Goal: Complete application form: Complete application form

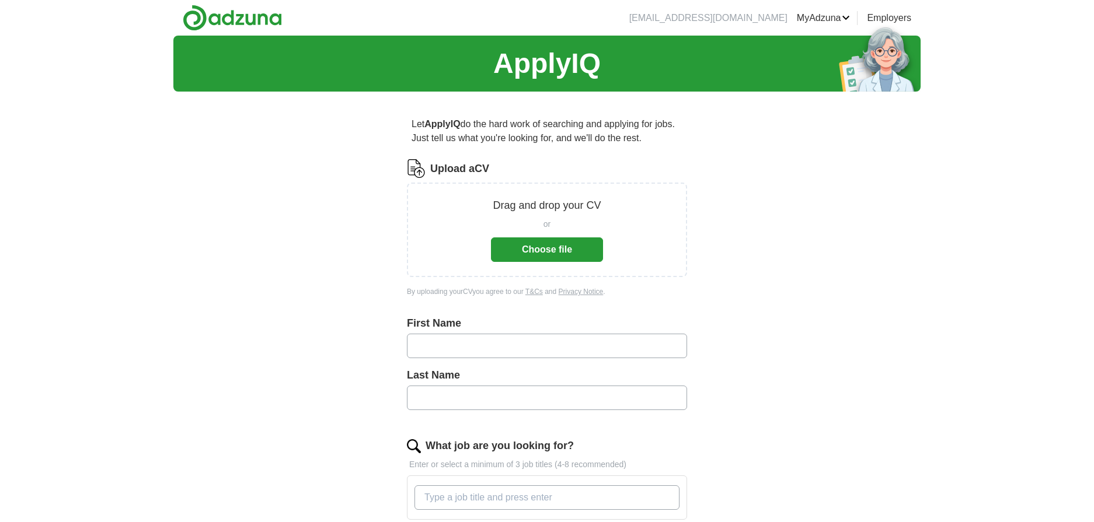
click at [544, 243] on button "Choose file" at bounding box center [547, 250] width 112 height 25
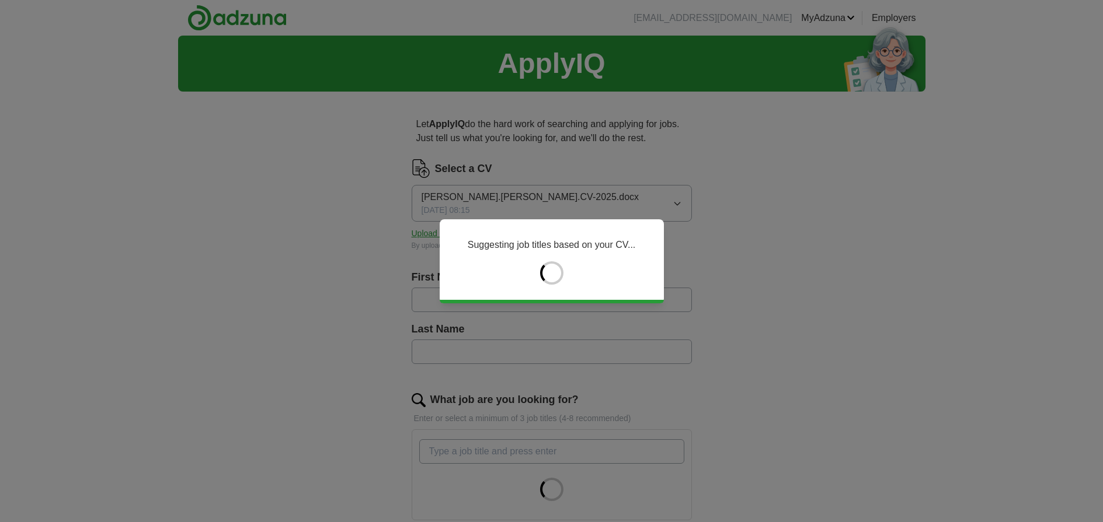
type input "*****"
type input "*********"
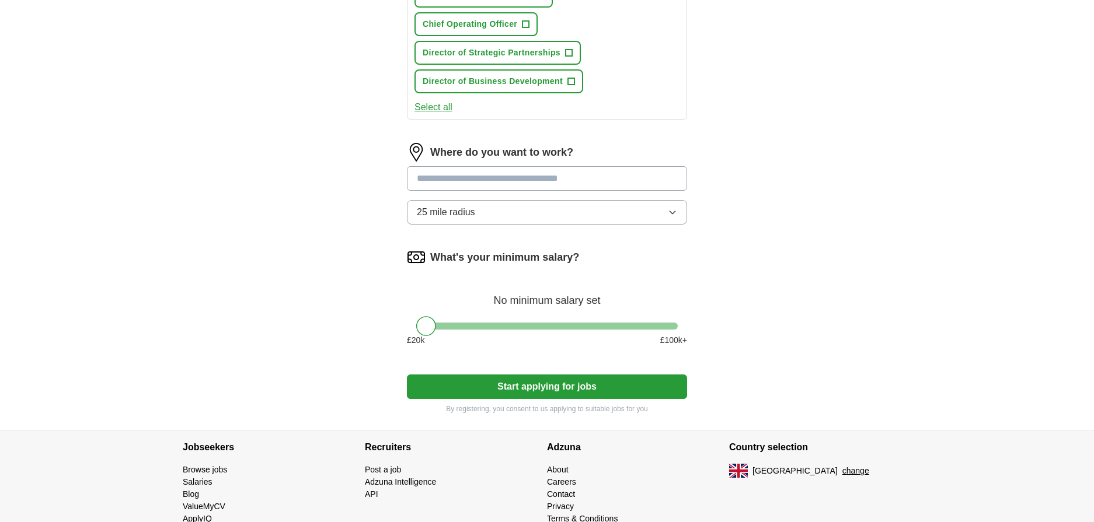
scroll to position [638, 0]
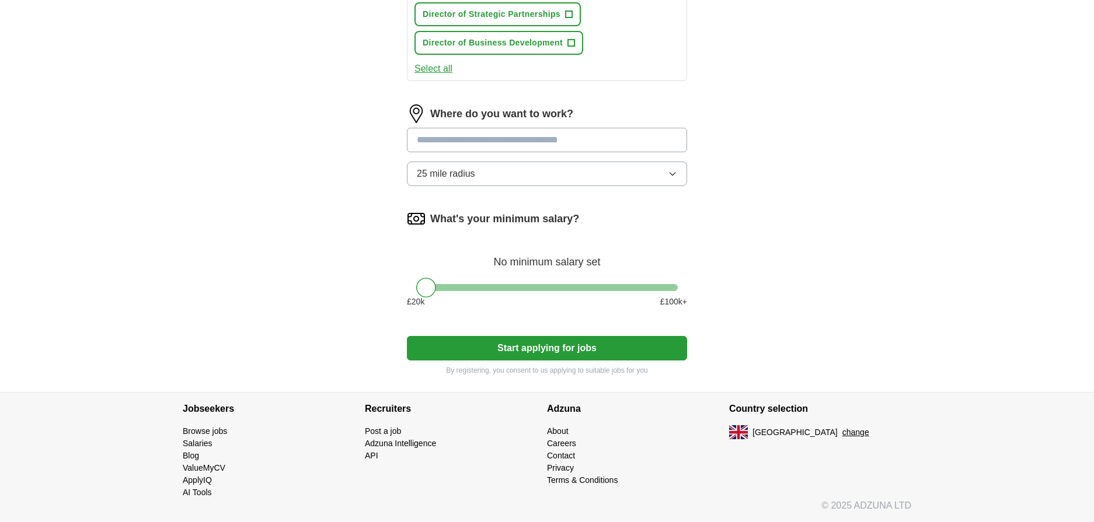
click at [525, 353] on button "Start applying for jobs" at bounding box center [547, 348] width 280 height 25
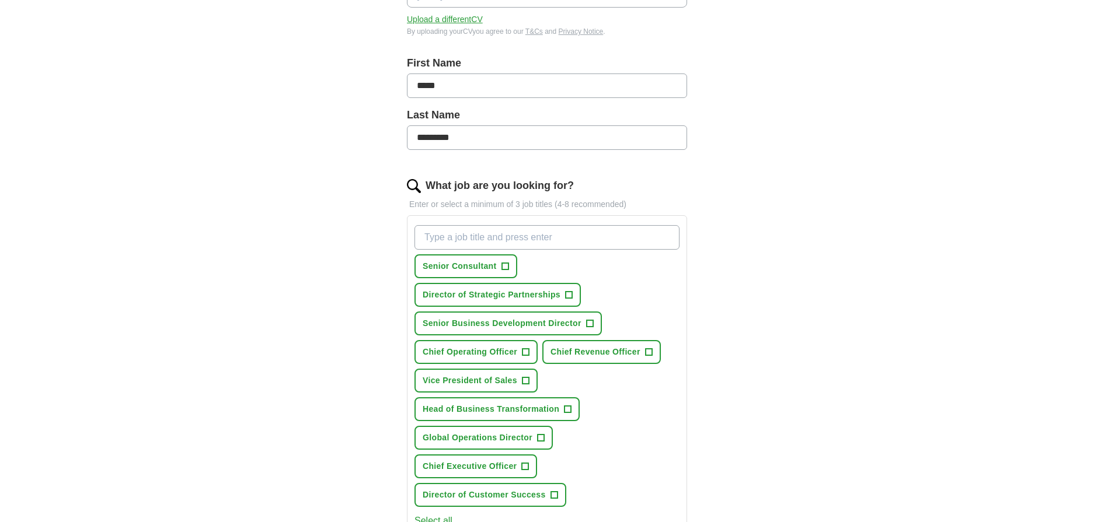
scroll to position [224, 0]
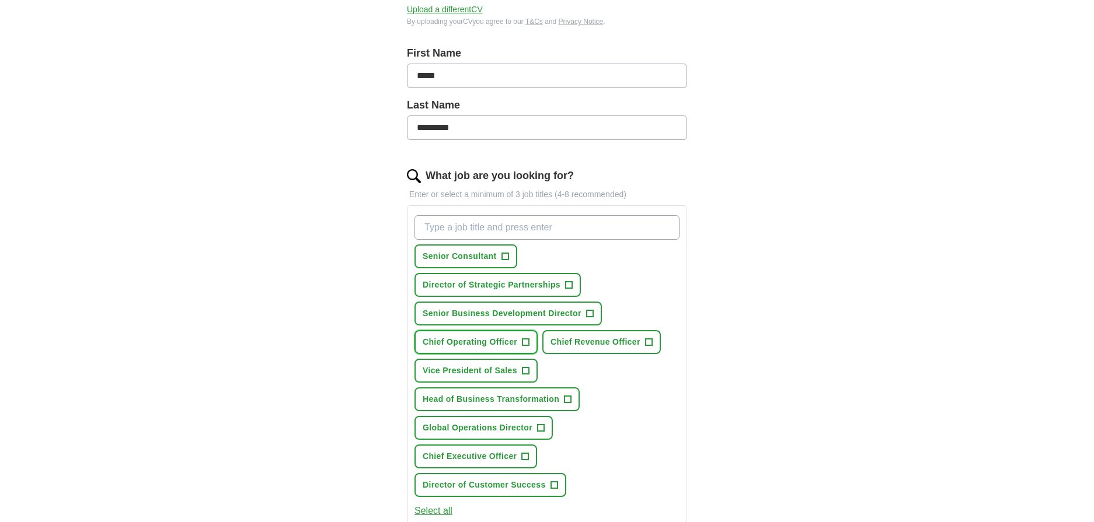
click at [487, 346] on span "Chief Operating Officer" at bounding box center [470, 342] width 95 height 12
click at [485, 489] on span "Director of Customer Success" at bounding box center [484, 485] width 123 height 12
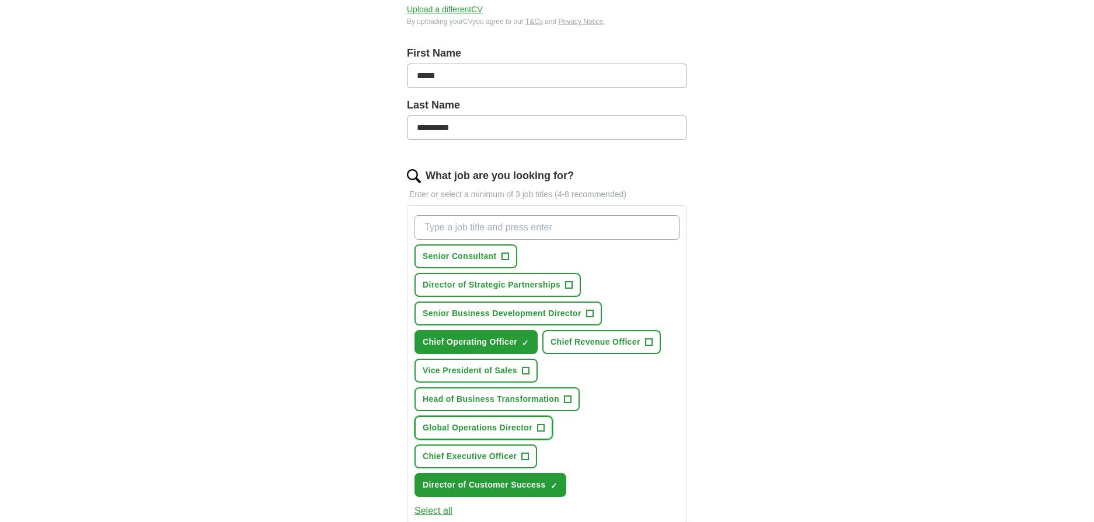
click at [487, 426] on span "Global Operations Director" at bounding box center [478, 428] width 110 height 12
click at [579, 332] on button "Chief Revenue Officer +" at bounding box center [601, 342] width 118 height 24
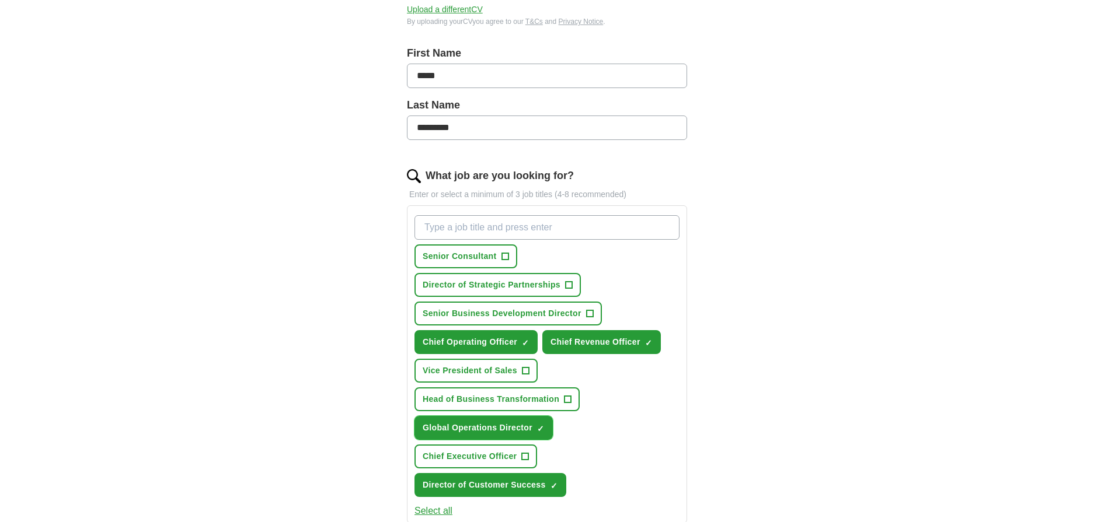
click at [510, 423] on span "Global Operations Director" at bounding box center [478, 428] width 110 height 12
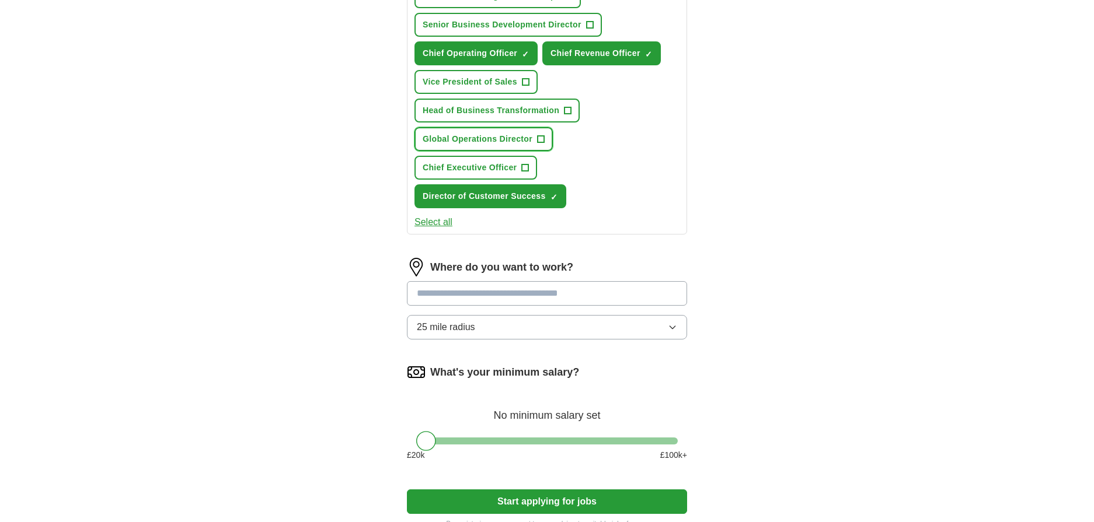
scroll to position [651, 0]
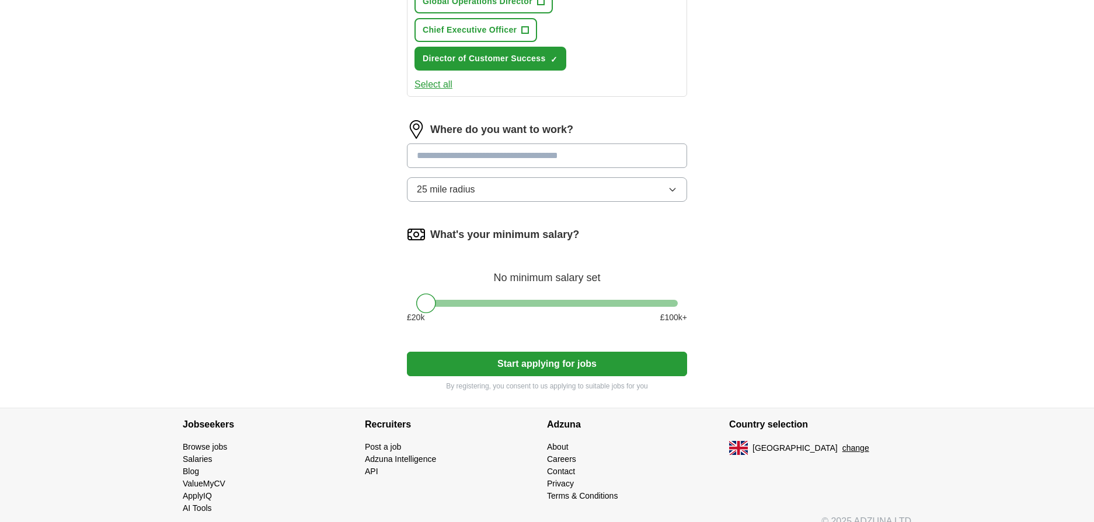
click at [490, 154] on input at bounding box center [547, 156] width 280 height 25
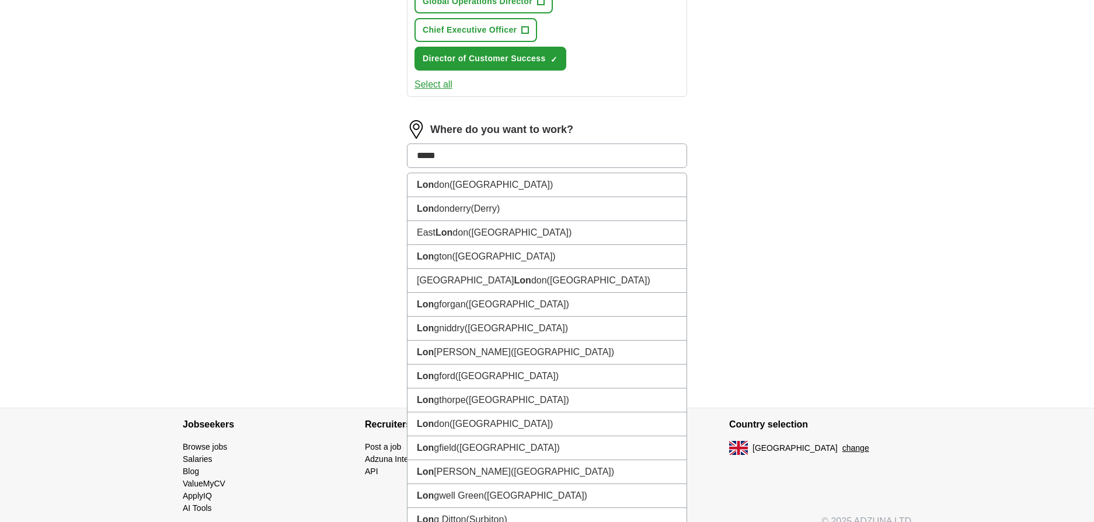
type input "******"
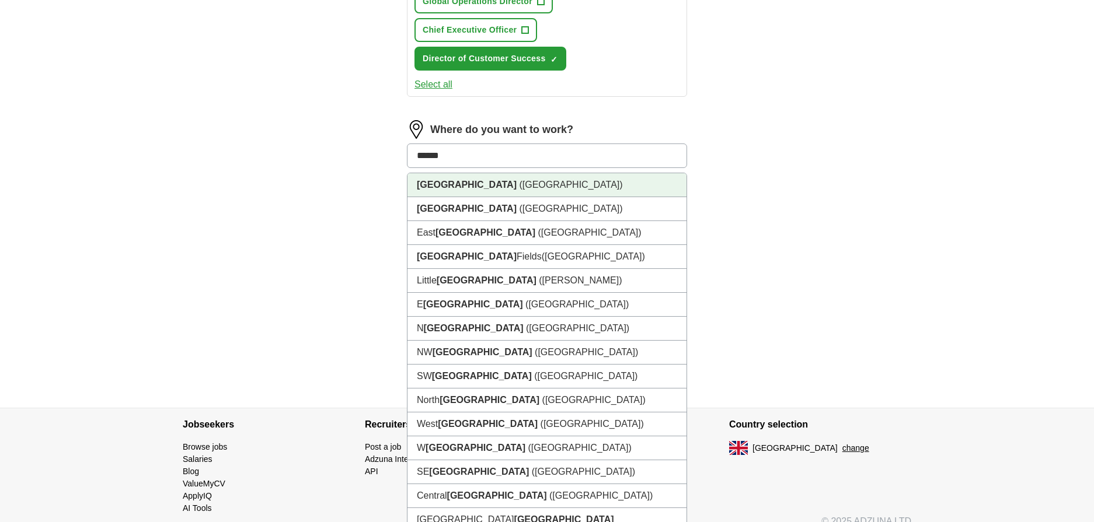
click at [475, 185] on li "London (UK)" at bounding box center [546, 185] width 279 height 24
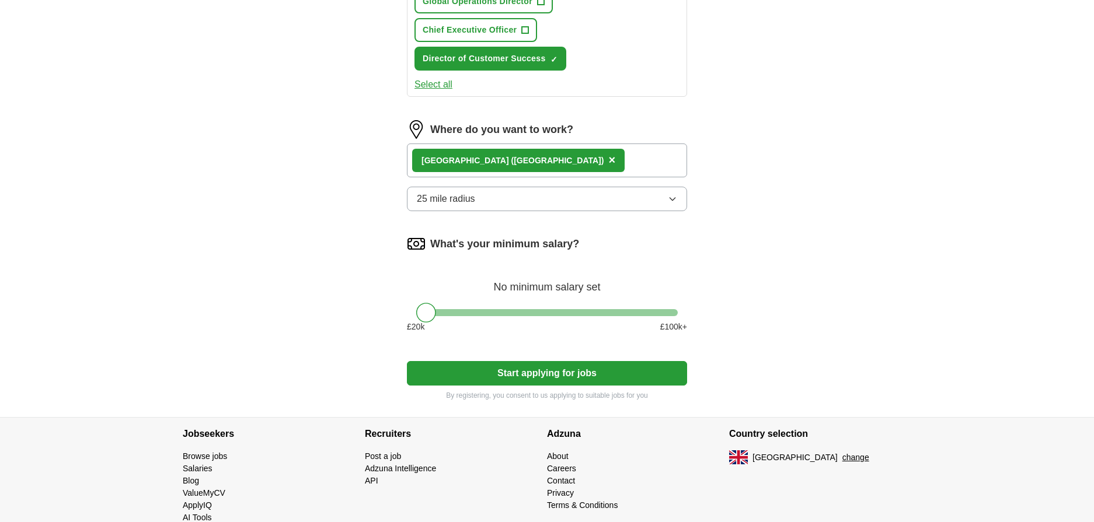
click at [580, 376] on button "Start applying for jobs" at bounding box center [547, 373] width 280 height 25
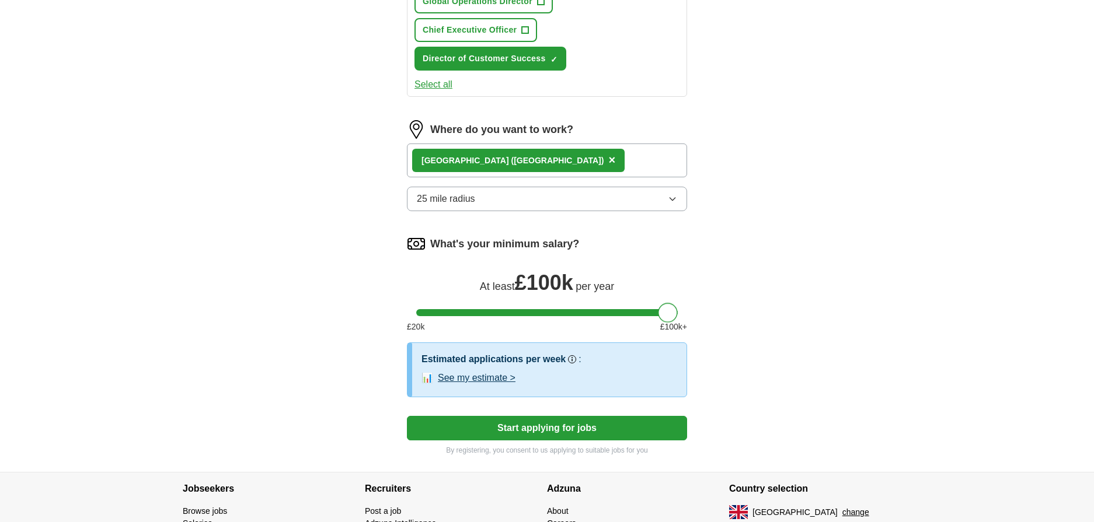
drag, startPoint x: 431, startPoint y: 315, endPoint x: 686, endPoint y: 330, distance: 255.0
click at [686, 330] on div "What's your minimum salary? At least £ 100k per year £ 20 k £ 100 k+" at bounding box center [547, 289] width 280 height 108
click at [566, 432] on button "Start applying for jobs" at bounding box center [547, 428] width 280 height 25
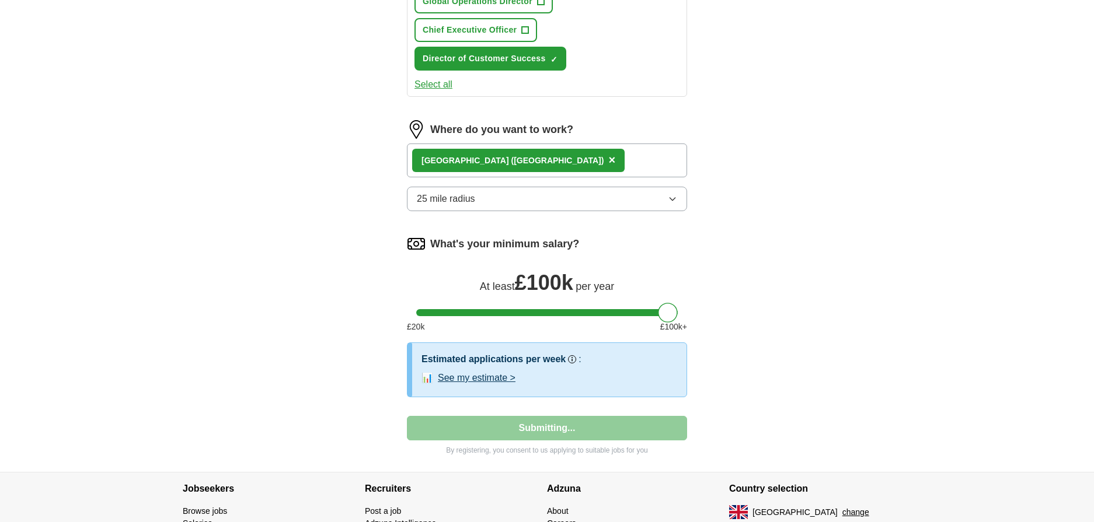
select select "**"
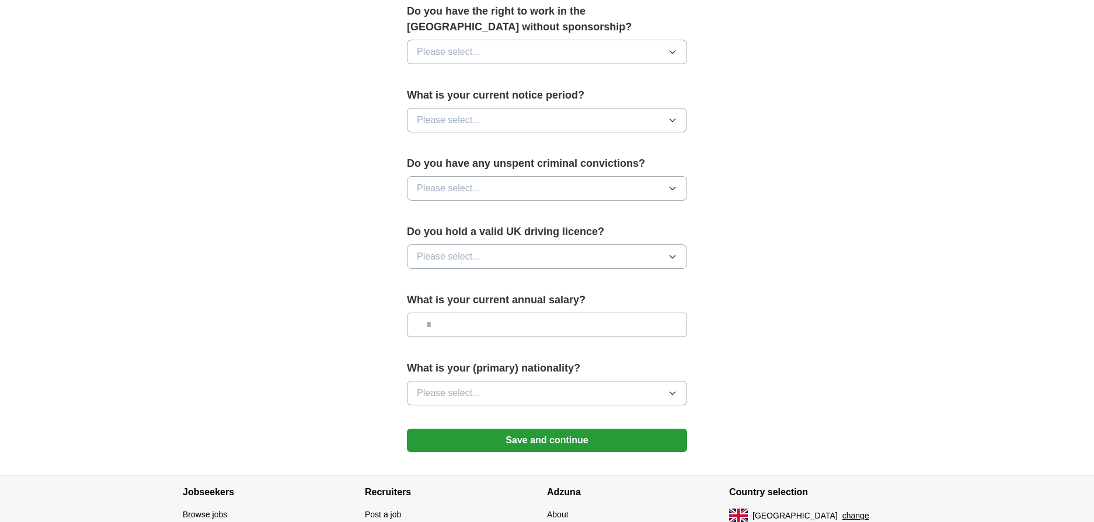
scroll to position [691, 0]
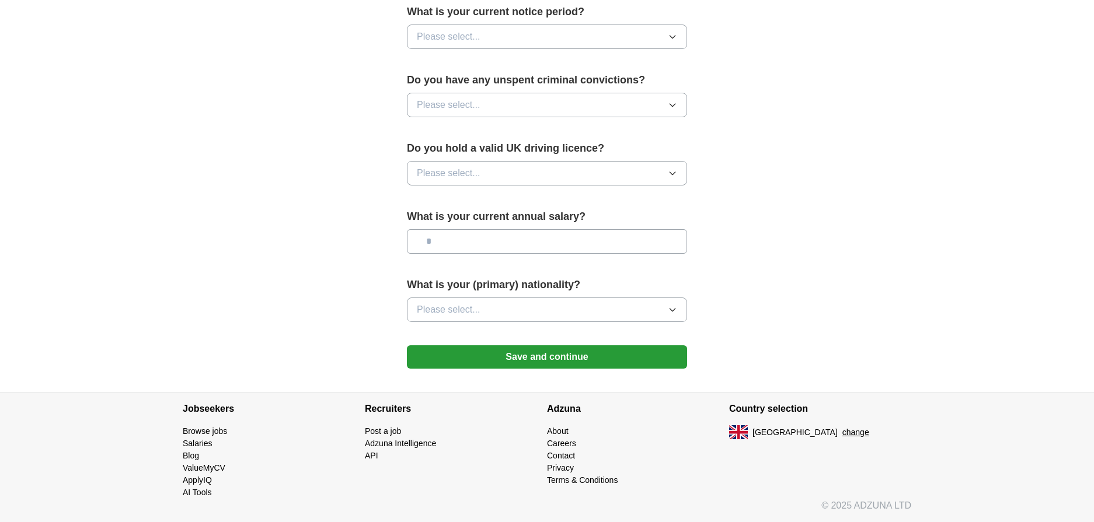
click at [524, 365] on button "Save and continue" at bounding box center [547, 357] width 280 height 23
